Goal: Task Accomplishment & Management: Use online tool/utility

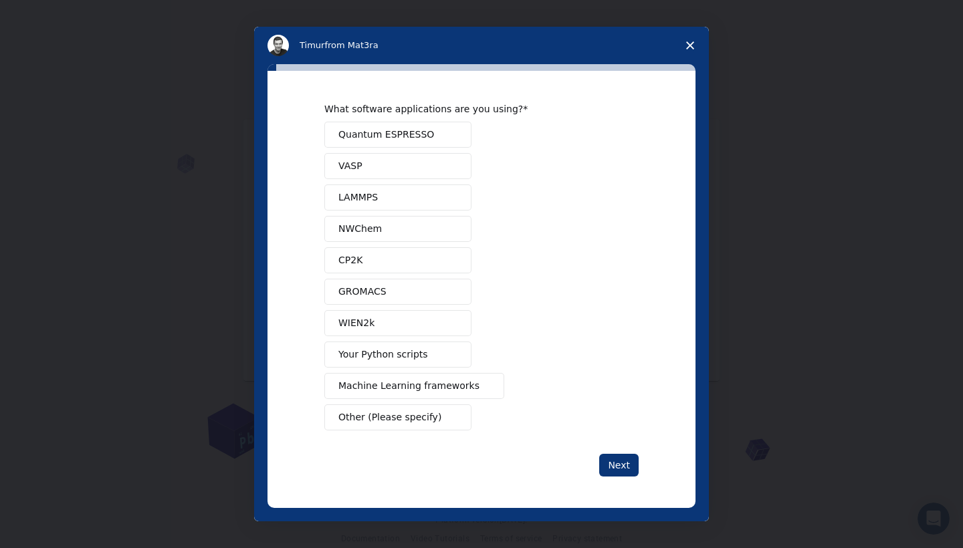
click at [410, 135] on span "Quantum ESPRESSO" at bounding box center [386, 135] width 96 height 14
click at [613, 452] on div "What software applications are you using? Quantum ESPRESSO VASP LAMMPS NWChem C…" at bounding box center [481, 290] width 314 height 374
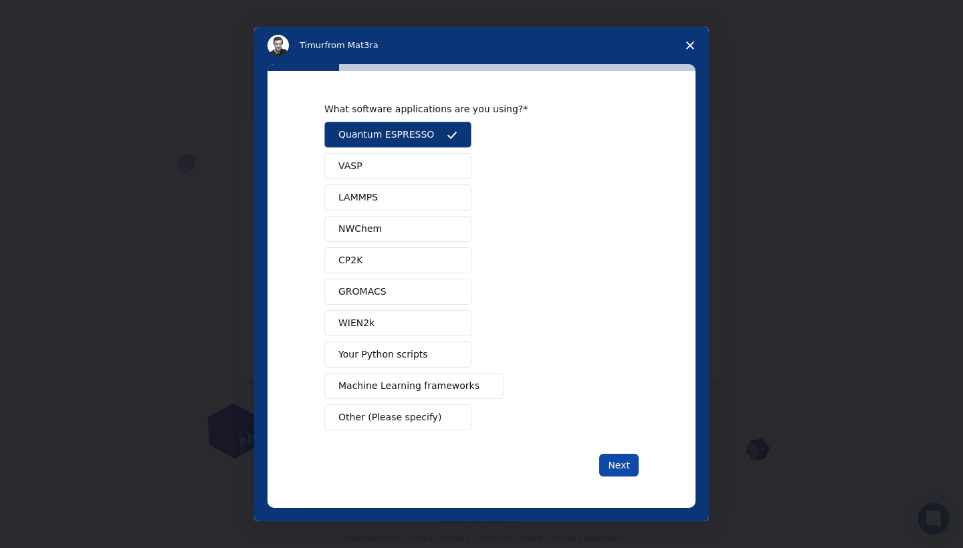
click at [615, 459] on button "Next" at bounding box center [618, 465] width 39 height 23
click at [613, 456] on button "Next" at bounding box center [618, 465] width 39 height 23
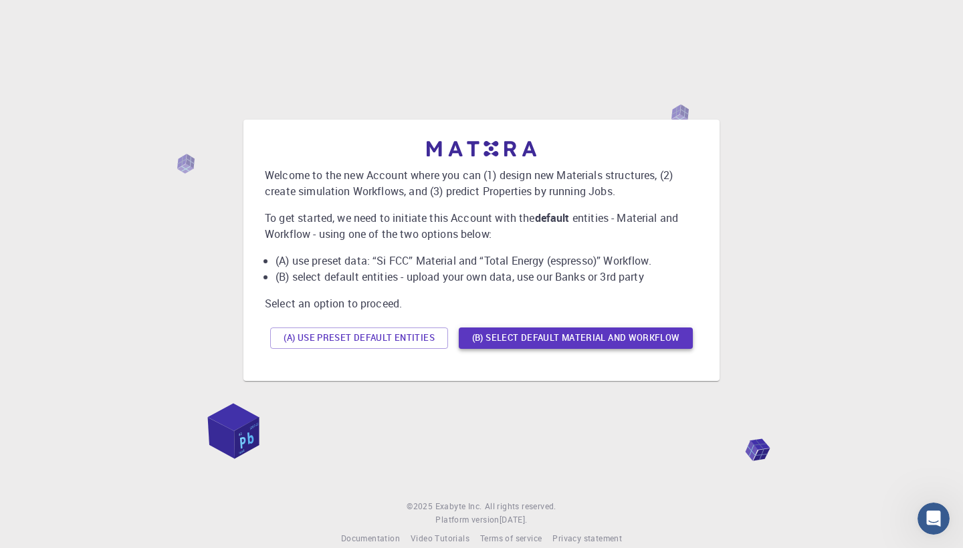
click at [492, 340] on button "(B) Select default material and workflow" at bounding box center [576, 338] width 234 height 21
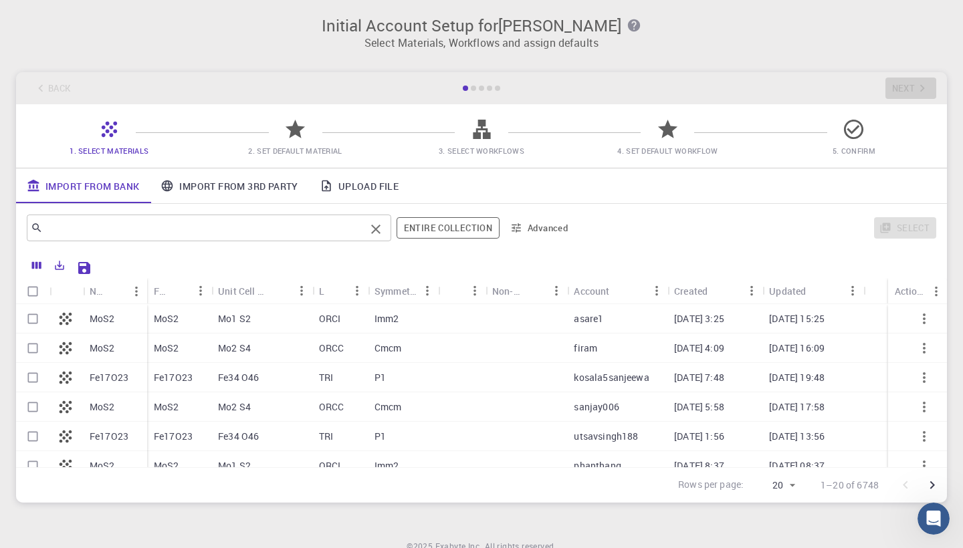
click at [272, 229] on input "text" at bounding box center [204, 228] width 322 height 19
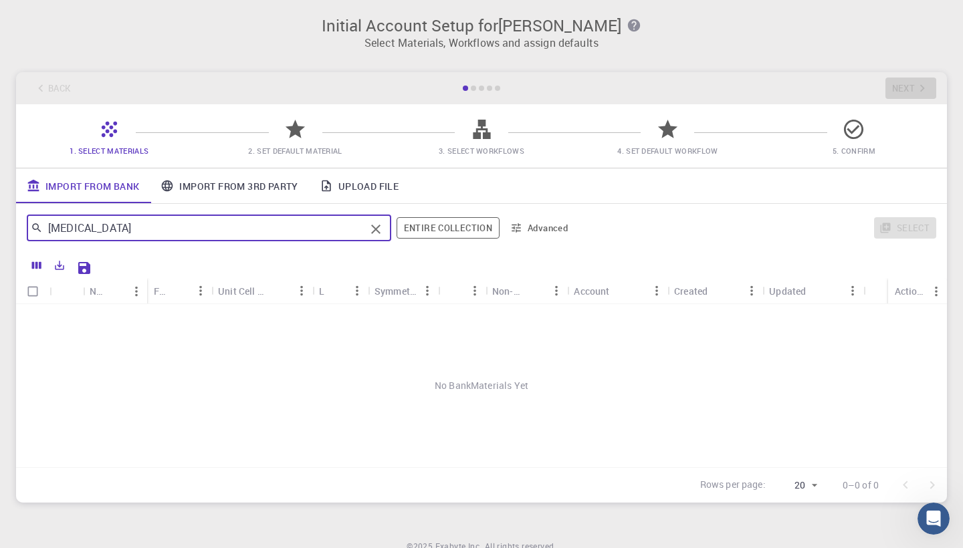
click at [249, 234] on input "sodium alginate" at bounding box center [204, 228] width 322 height 19
type input "a"
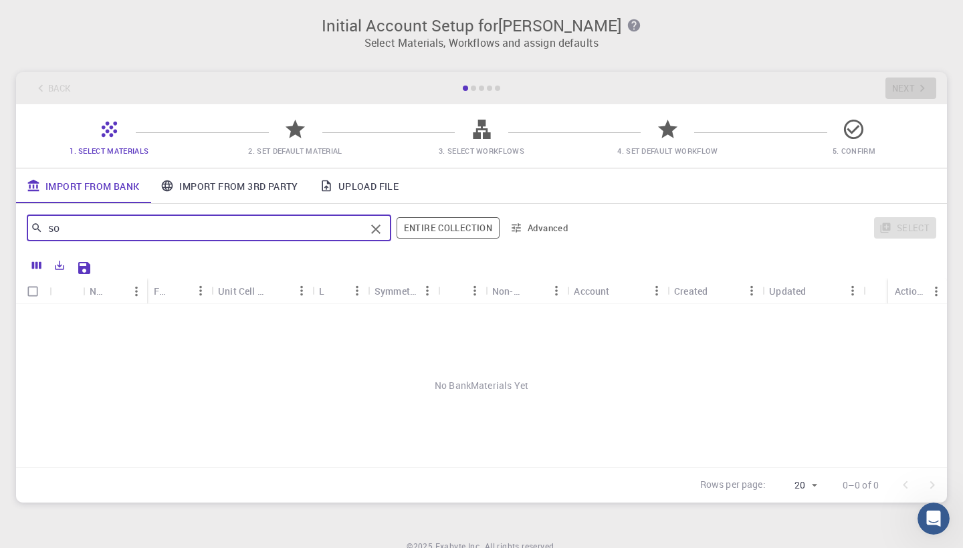
type input "s"
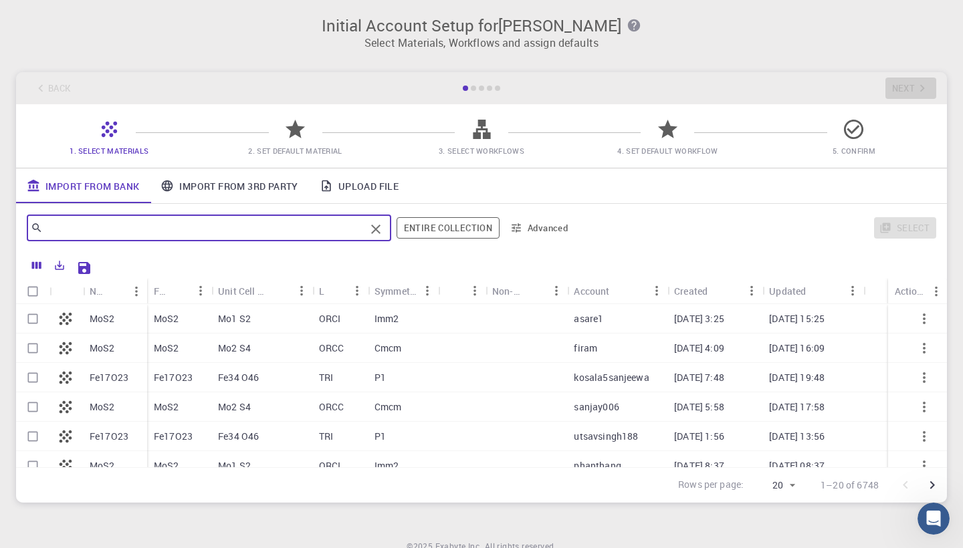
click at [304, 225] on input "text" at bounding box center [204, 228] width 322 height 19
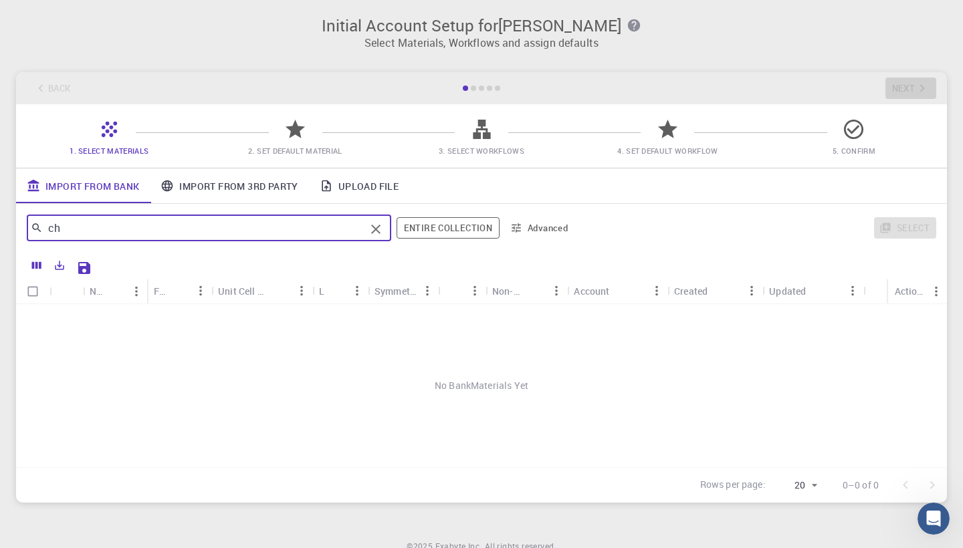
type input "c"
click at [278, 188] on link "Import From 3rd Party" at bounding box center [229, 186] width 159 height 35
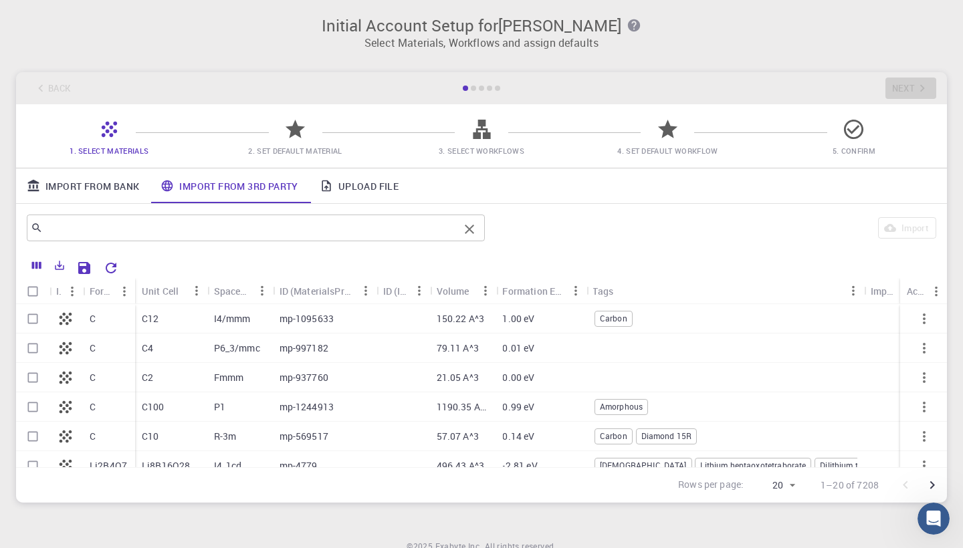
click at [267, 230] on input "text" at bounding box center [251, 228] width 416 height 19
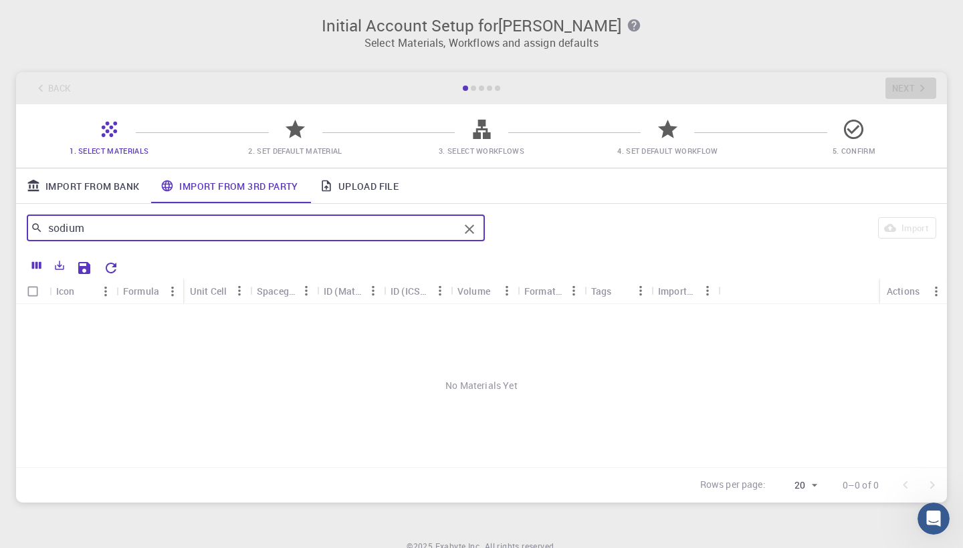
click at [256, 222] on input "sodium" at bounding box center [251, 228] width 416 height 19
type input "alginate"
click at [252, 225] on input "alginate" at bounding box center [251, 228] width 416 height 19
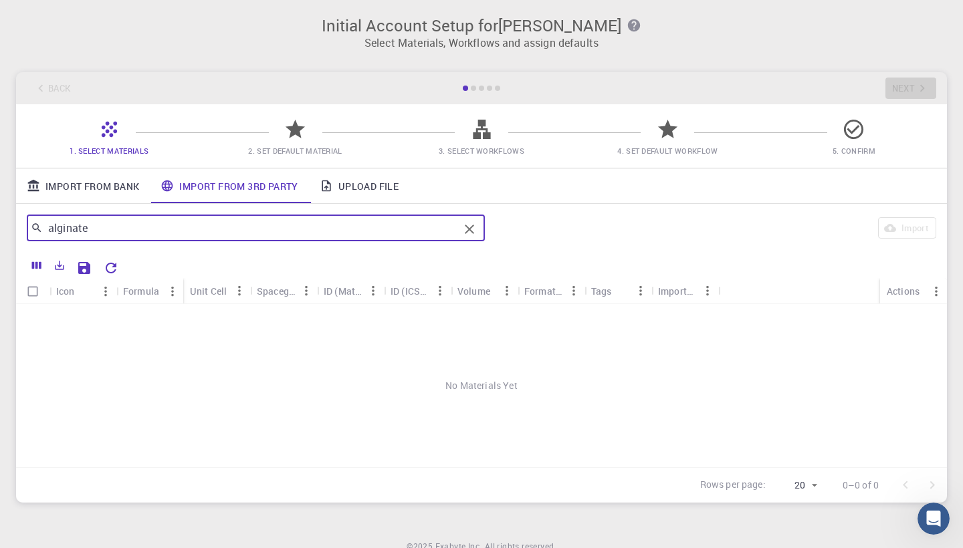
click at [252, 225] on input "alginate" at bounding box center [251, 228] width 416 height 19
click at [216, 121] on div "1. Select Materials 2. Set Default Material 3. Select Workflows 4. Set Default …" at bounding box center [481, 136] width 931 height 64
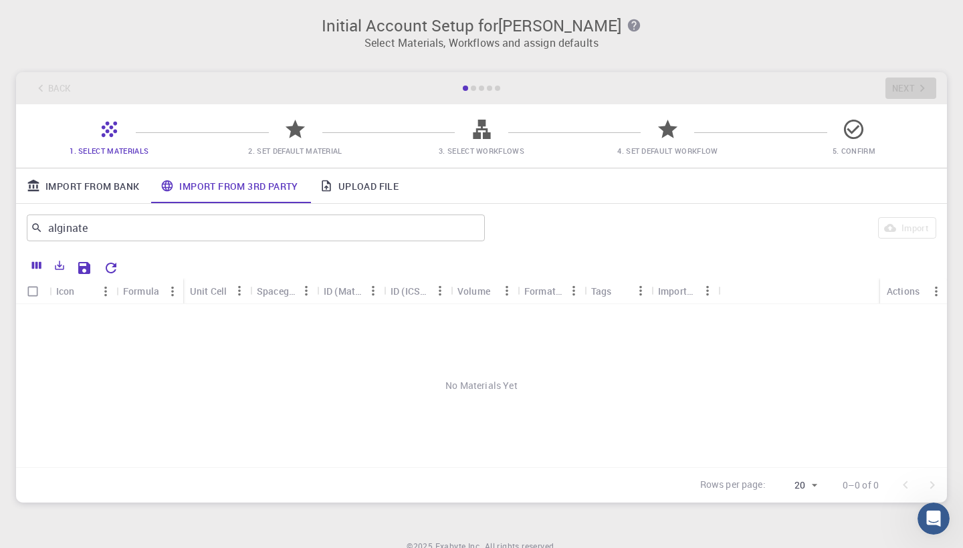
click at [270, 144] on span "2. Set Default Material" at bounding box center [294, 150] width 175 height 13
click at [60, 191] on link "Import From Bank" at bounding box center [83, 186] width 134 height 35
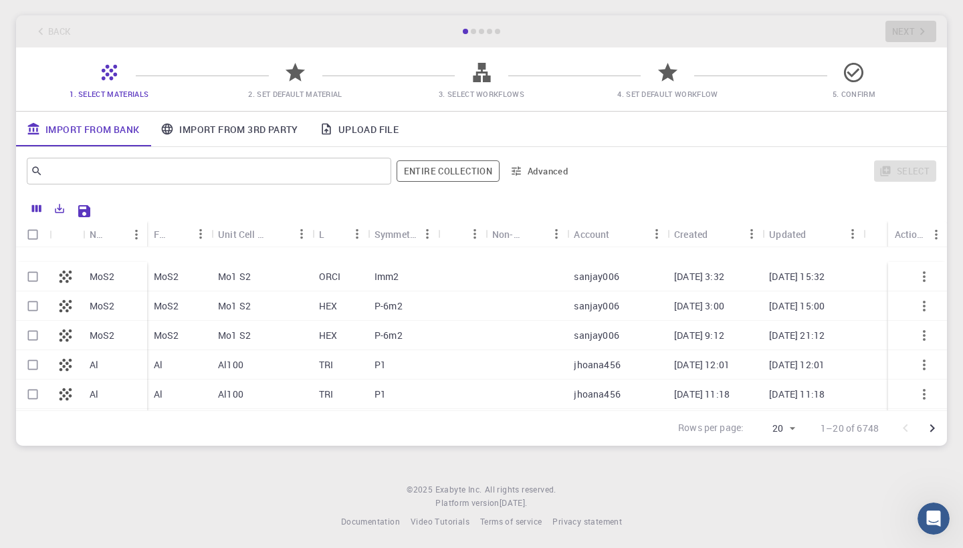
scroll to position [213, 0]
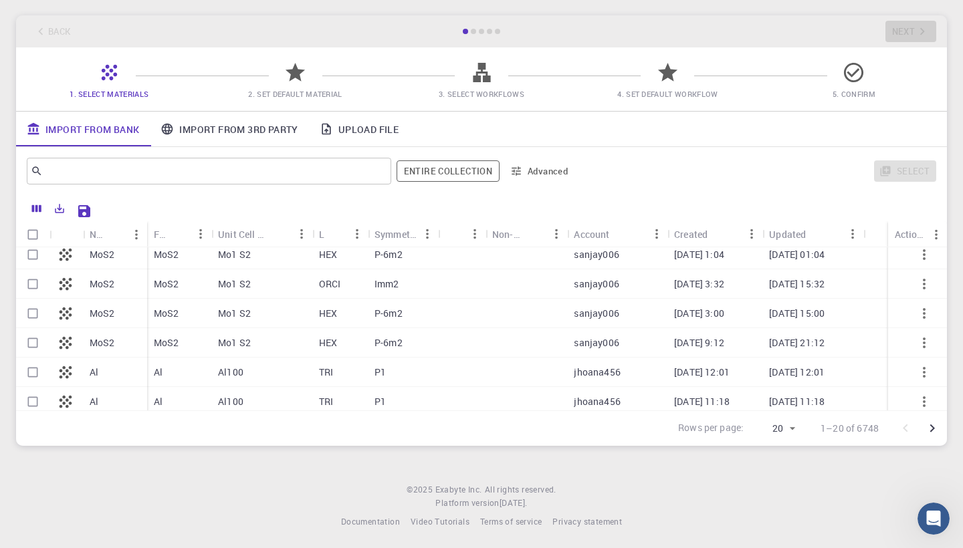
click at [67, 375] on icon at bounding box center [65, 372] width 19 height 19
checkbox input "true"
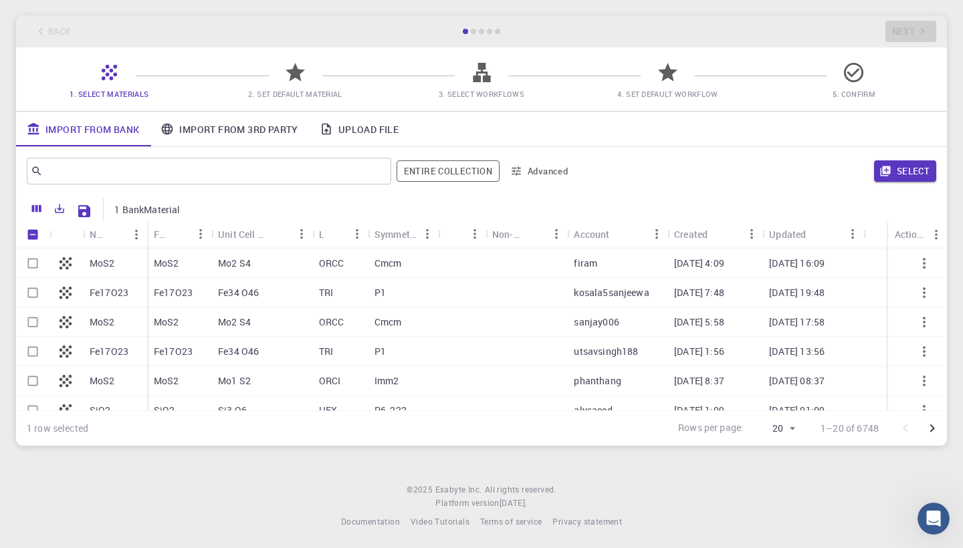
scroll to position [31, 0]
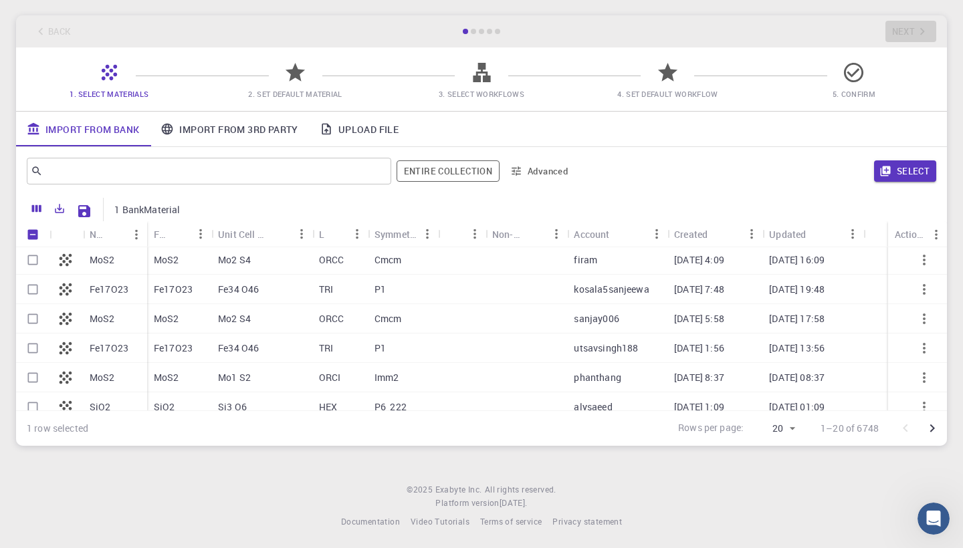
click at [237, 346] on p "Fe34 O46" at bounding box center [238, 348] width 41 height 13
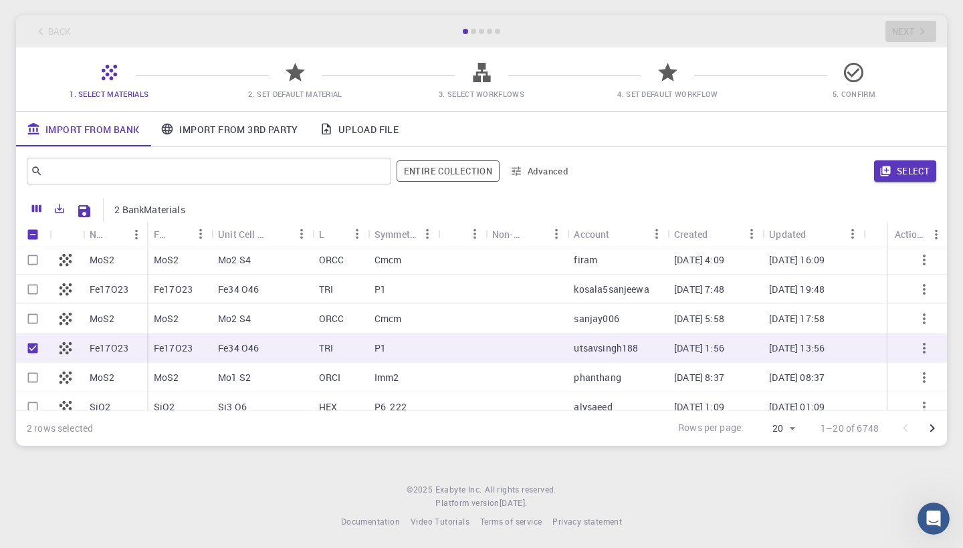
checkbox input "true"
click at [226, 375] on p "Mo1 S2" at bounding box center [234, 377] width 33 height 13
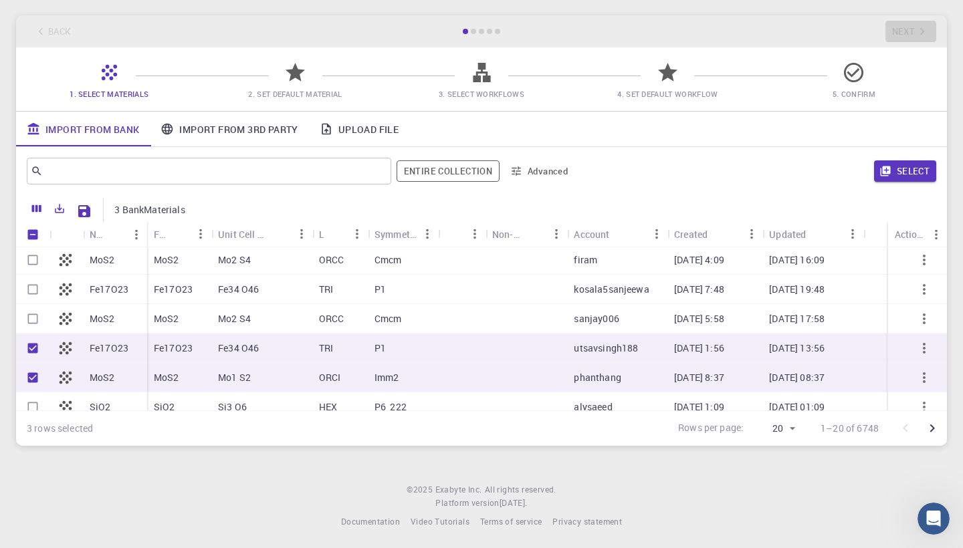
checkbox input "true"
click at [911, 168] on button "Select" at bounding box center [905, 171] width 62 height 21
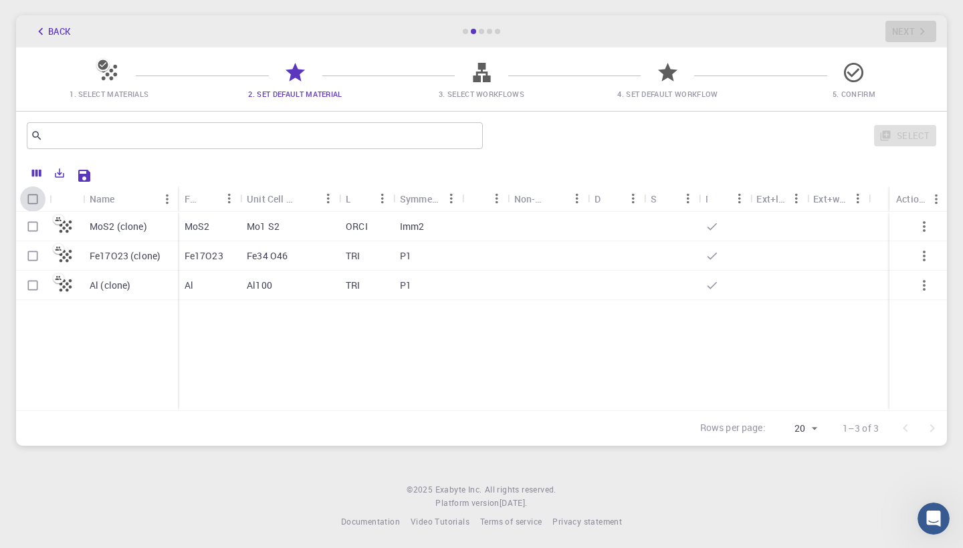
click at [33, 198] on input "Select all rows" at bounding box center [32, 199] width 25 height 25
checkbox input "true"
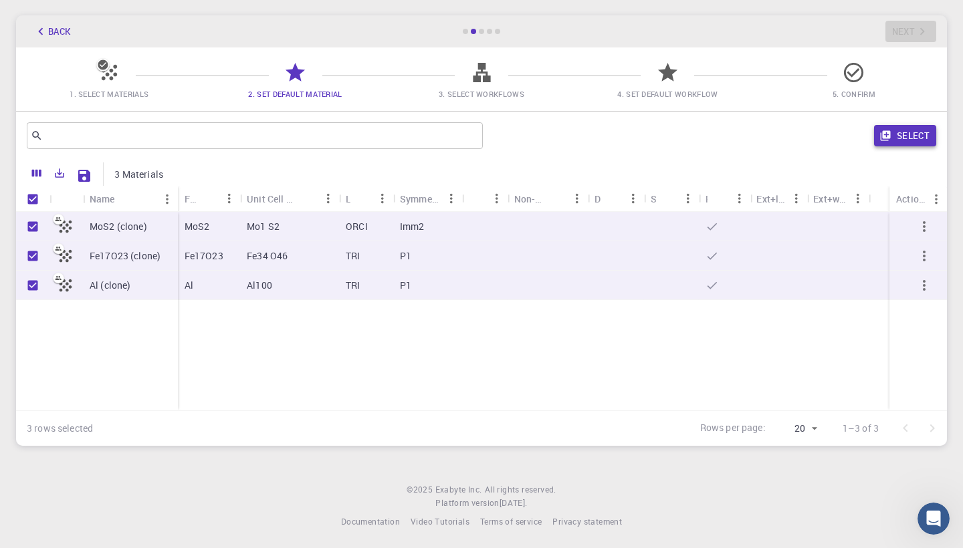
click at [923, 132] on button "Select" at bounding box center [905, 135] width 62 height 21
checkbox input "false"
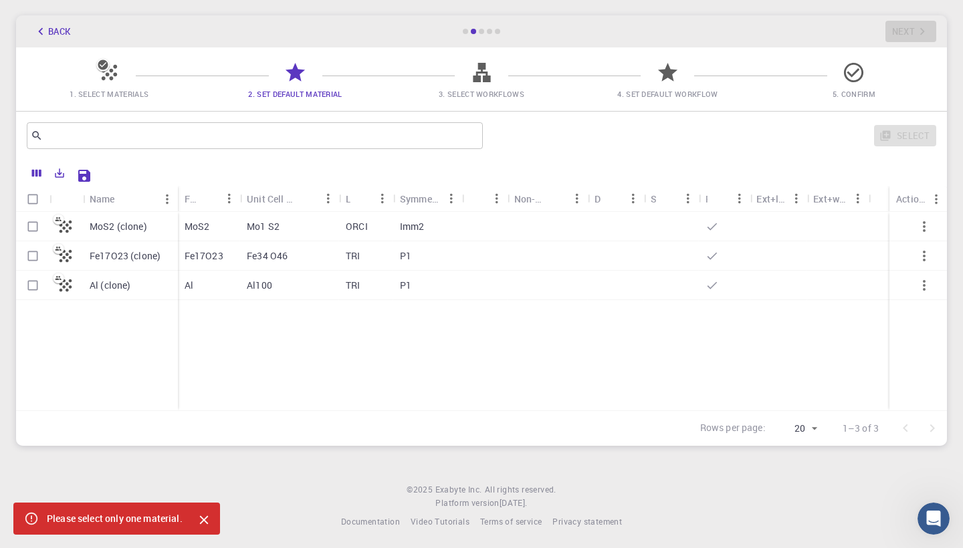
click at [31, 286] on input "Select row" at bounding box center [32, 285] width 25 height 25
checkbox input "true"
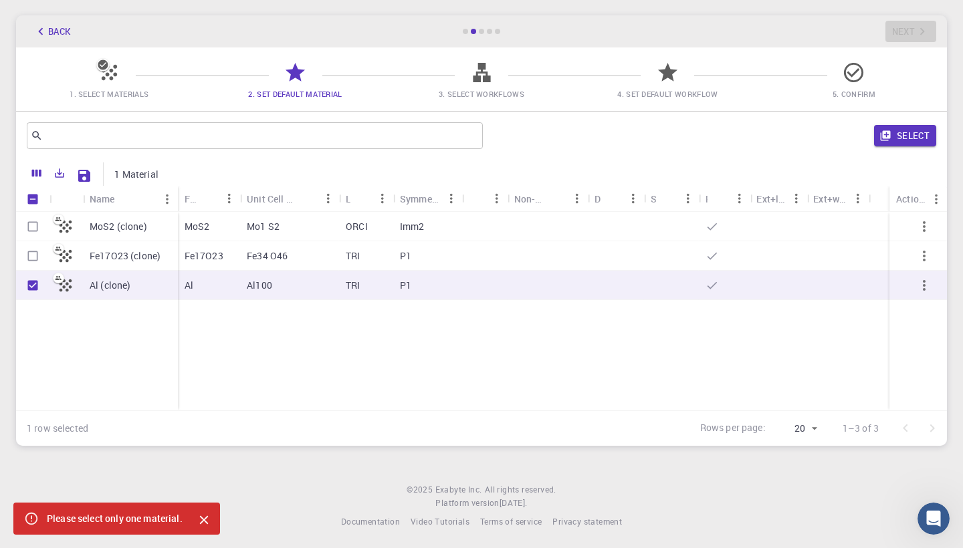
checkbox input "true"
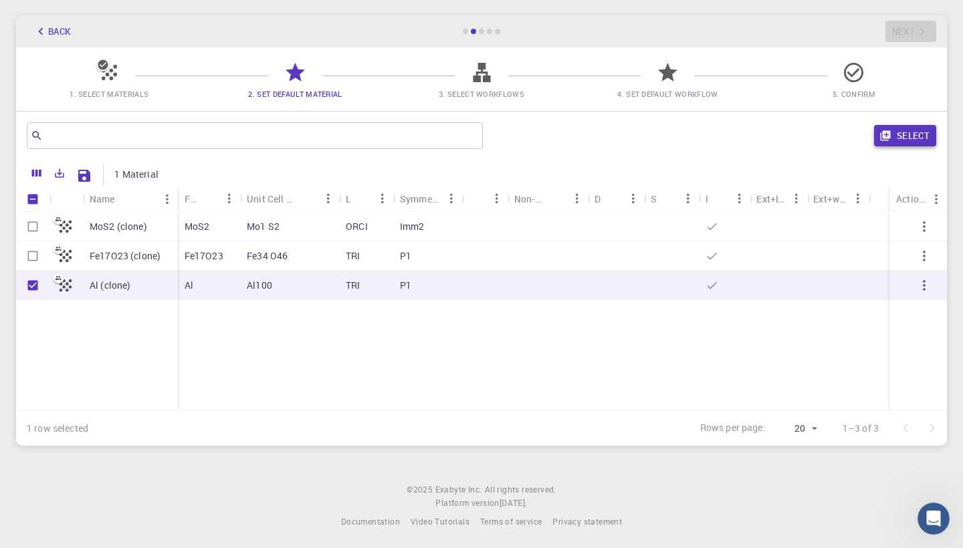
click at [926, 140] on button "Select" at bounding box center [905, 135] width 62 height 21
